Goal: Task Accomplishment & Management: Manage account settings

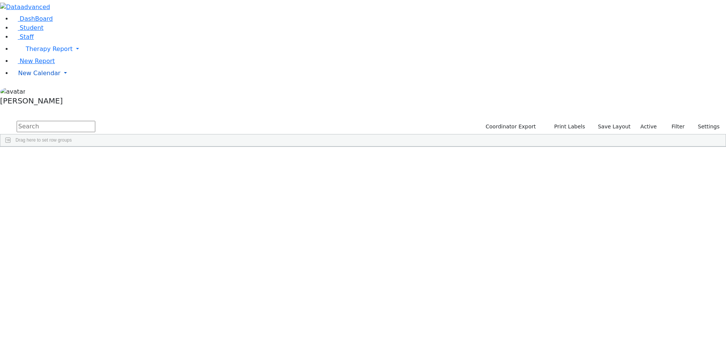
click at [45, 77] on span "New Calendar" at bounding box center [39, 73] width 42 height 7
click at [37, 92] on span "Calendar" at bounding box center [29, 88] width 27 height 7
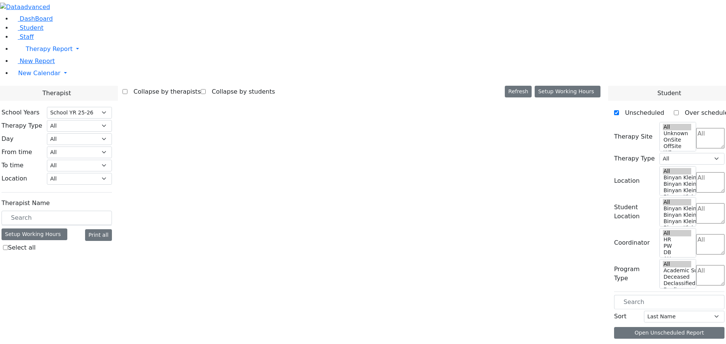
select select "212"
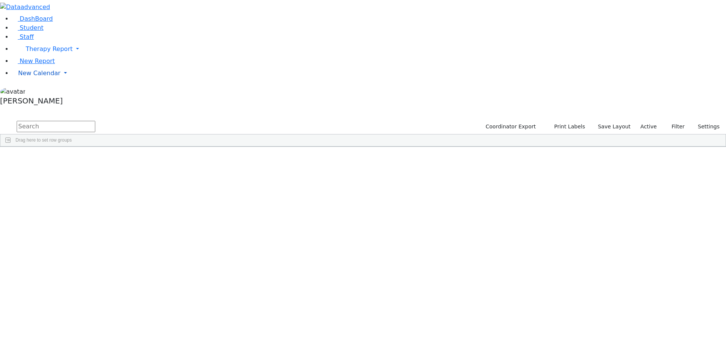
click at [31, 77] on span "New Calendar" at bounding box center [39, 73] width 42 height 7
click at [34, 92] on span "Calendar" at bounding box center [29, 88] width 27 height 7
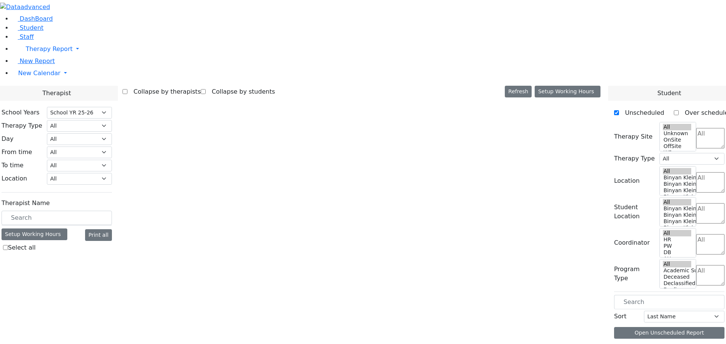
select select "212"
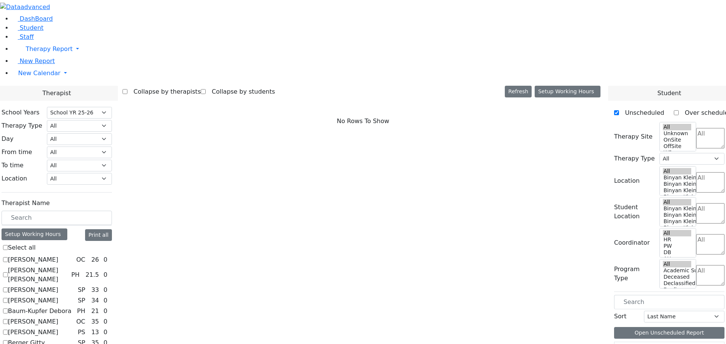
scroll to position [113, 0]
checkbox input "true"
select select "3"
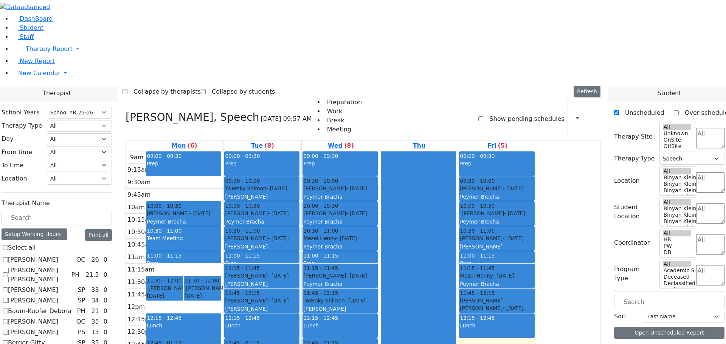
scroll to position [0, 0]
click at [31, 31] on span "Student" at bounding box center [32, 27] width 24 height 7
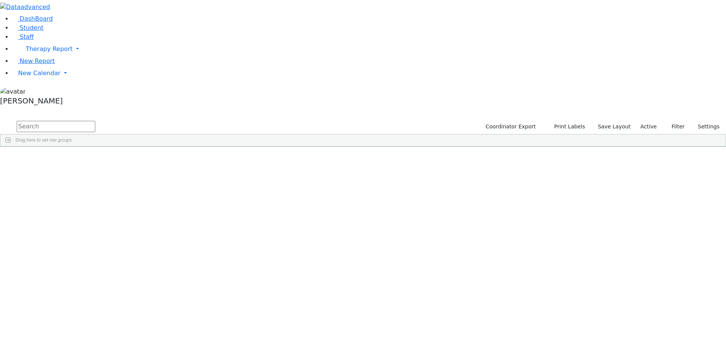
click at [96, 233] on div "Appel" at bounding box center [73, 238] width 48 height 11
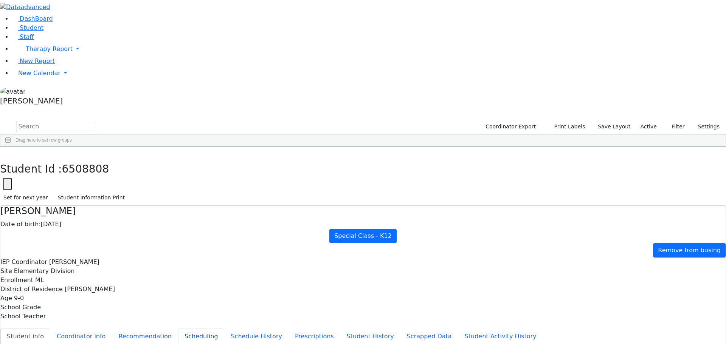
click at [178, 329] on button "Scheduling" at bounding box center [201, 337] width 46 height 16
click at [33, 109] on aside "DashBoard Student Staff Therapy Report Student Old Calendar" at bounding box center [363, 54] width 726 height 109
click at [39, 31] on link "Student" at bounding box center [27, 27] width 31 height 7
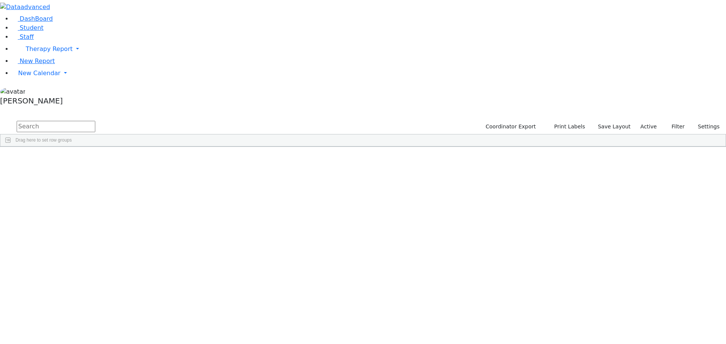
click at [96, 180] on div "Aker" at bounding box center [73, 185] width 48 height 11
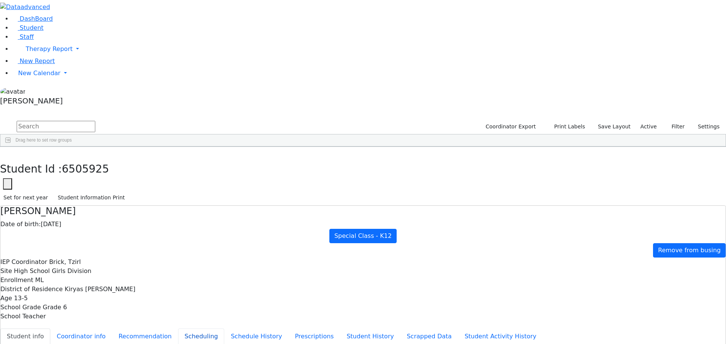
click at [180, 329] on button "Scheduling" at bounding box center [201, 337] width 46 height 16
